Goal: Information Seeking & Learning: Learn about a topic

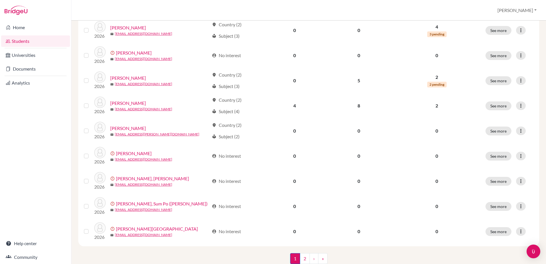
scroll to position [390, 0]
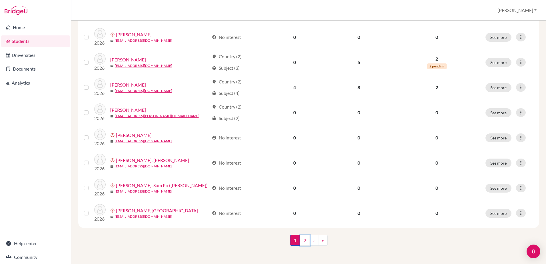
click at [303, 241] on link "2" at bounding box center [305, 240] width 10 height 11
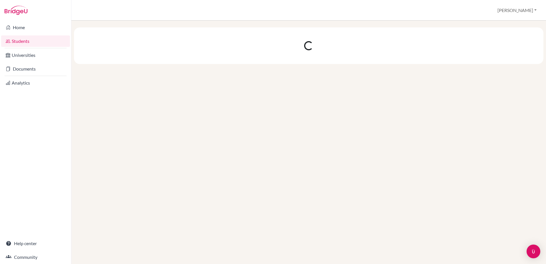
scroll to position [0, 0]
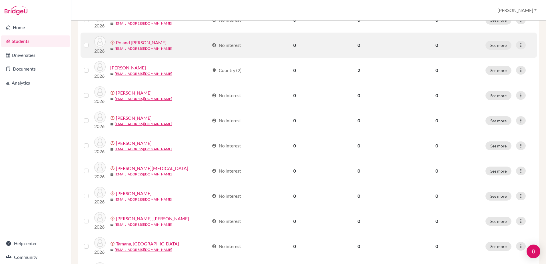
scroll to position [114, 0]
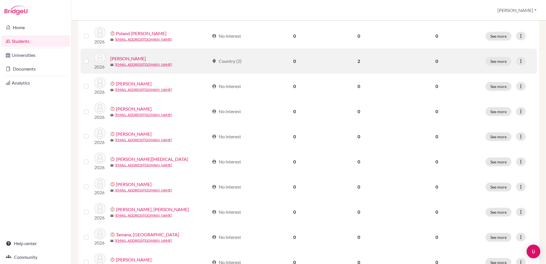
click at [121, 60] on link "[PERSON_NAME]" at bounding box center [128, 58] width 36 height 7
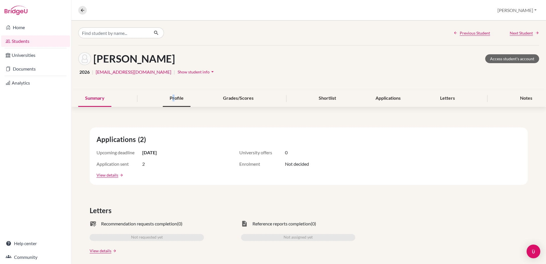
click at [173, 100] on div "Profile" at bounding box center [177, 98] width 28 height 17
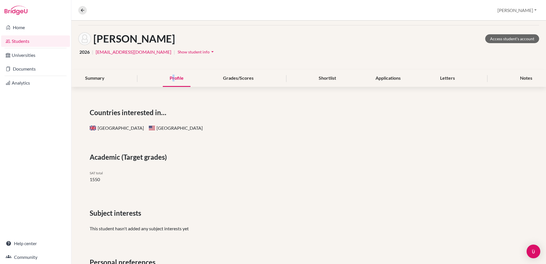
scroll to position [55, 0]
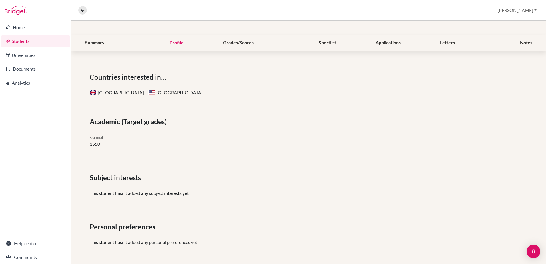
click at [233, 51] on div "Grades/Scores" at bounding box center [238, 43] width 44 height 17
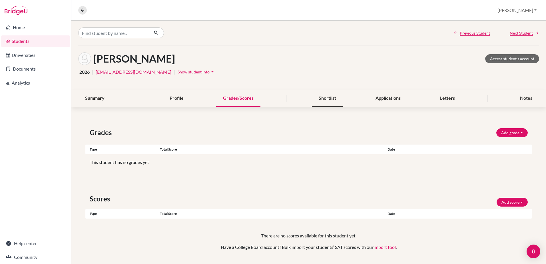
click at [331, 101] on div "Shortlist" at bounding box center [327, 98] width 31 height 17
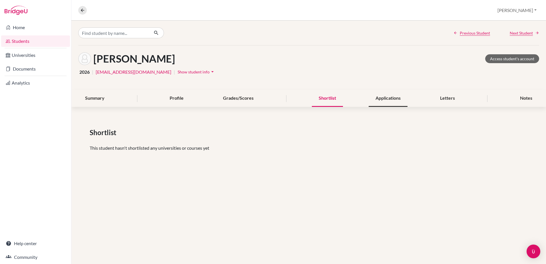
click at [387, 98] on div "Applications" at bounding box center [388, 98] width 39 height 17
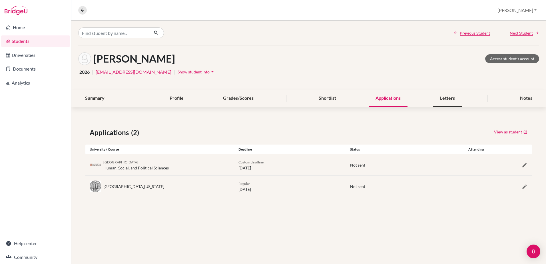
click at [447, 97] on div "Letters" at bounding box center [447, 98] width 29 height 17
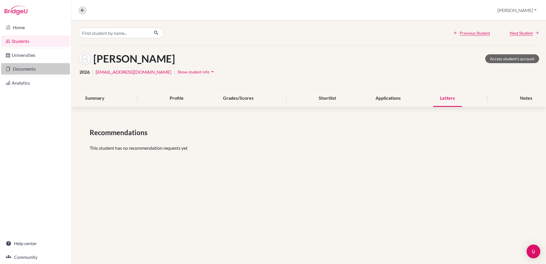
click at [22, 67] on link "Documents" at bounding box center [35, 68] width 69 height 11
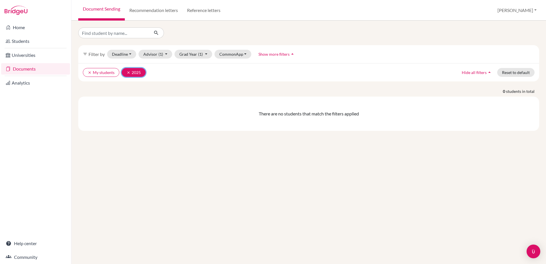
click at [128, 71] on icon "clear" at bounding box center [129, 73] width 4 height 4
click at [84, 73] on button "clear My students" at bounding box center [101, 72] width 37 height 9
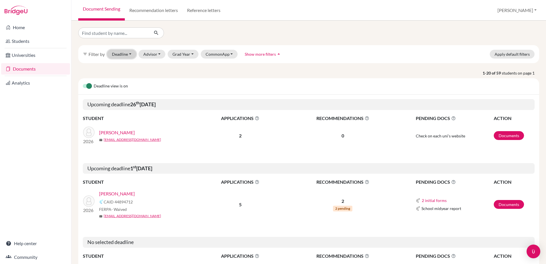
click at [129, 53] on button "Deadline - Select a date range Or double click for a single date selection Toda…" at bounding box center [121, 54] width 29 height 9
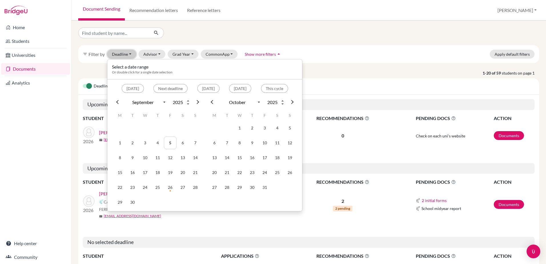
click at [129, 53] on button "Deadline - Select a date range Or double click for a single date selection Toda…" at bounding box center [121, 54] width 29 height 9
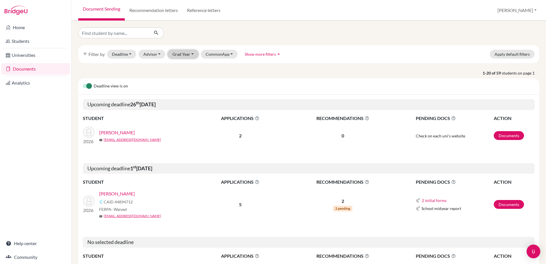
click at [192, 54] on button "Grad Year" at bounding box center [183, 54] width 31 height 9
click at [182, 63] on span "2026" at bounding box center [180, 66] width 10 height 7
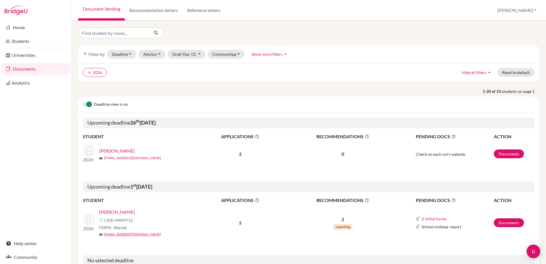
click at [122, 155] on link "sadasivanrohan@gmail.com" at bounding box center [132, 157] width 57 height 5
click at [106, 150] on link "[PERSON_NAME]" at bounding box center [117, 150] width 36 height 7
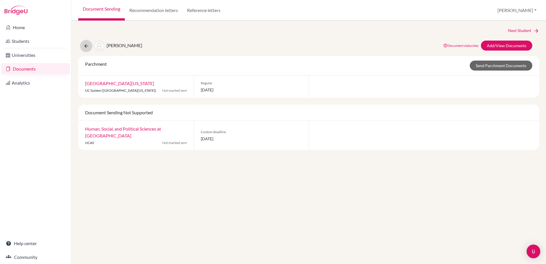
click at [85, 44] on icon at bounding box center [86, 46] width 6 height 6
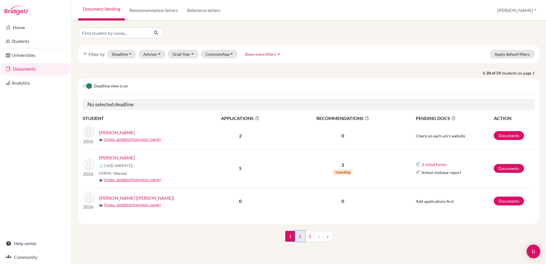
click at [299, 237] on link "2" at bounding box center [300, 236] width 10 height 11
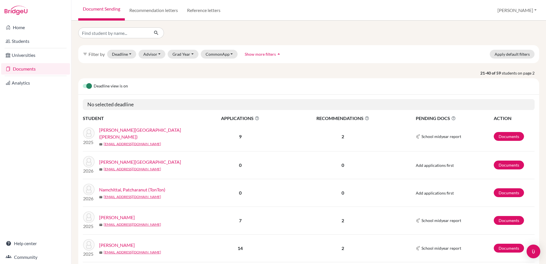
click at [19, 68] on link "Documents" at bounding box center [35, 68] width 69 height 11
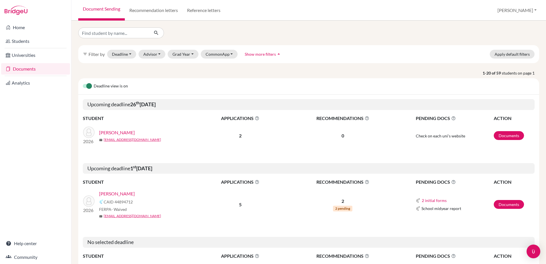
click at [107, 131] on link "[PERSON_NAME]" at bounding box center [117, 132] width 36 height 7
